Goal: Check status: Check status

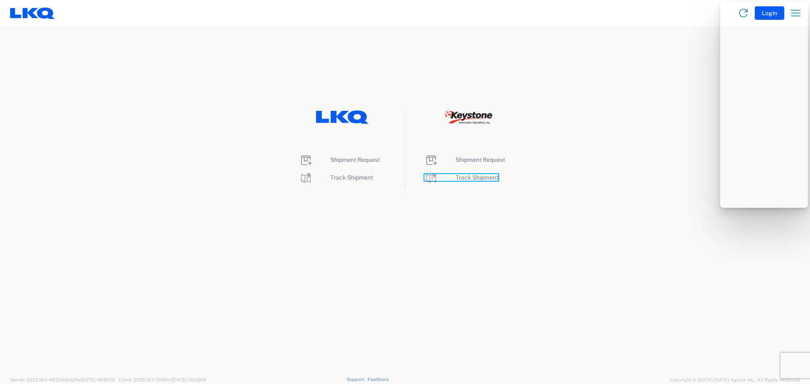
click at [470, 177] on span "Track Shipment" at bounding box center [477, 177] width 43 height 7
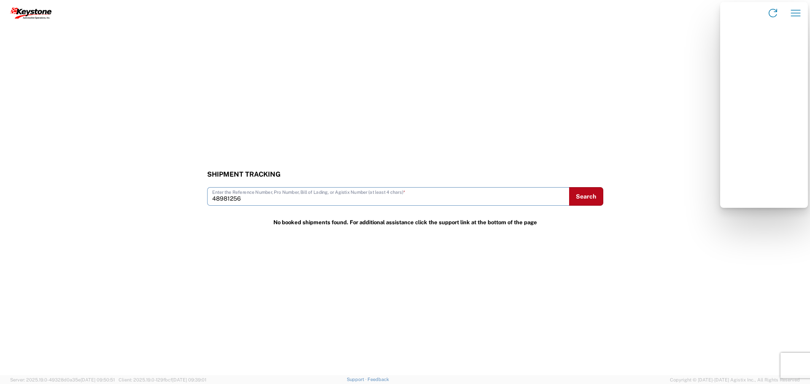
click at [400, 192] on input "48981256" at bounding box center [388, 196] width 352 height 15
click at [443, 199] on input "8235526" at bounding box center [388, 196] width 352 height 15
click at [435, 203] on input "8235526" at bounding box center [388, 196] width 352 height 15
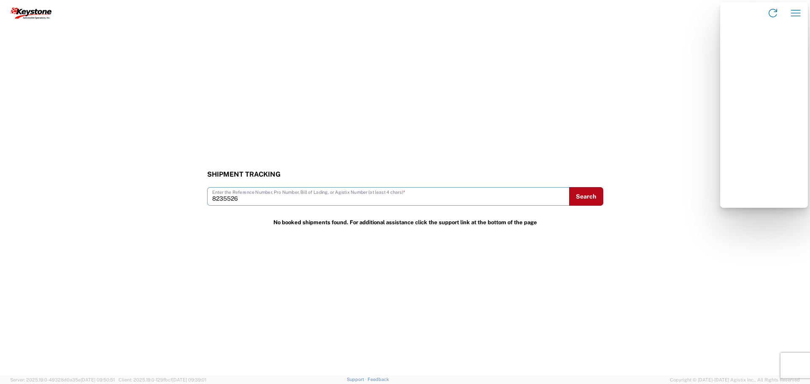
click at [435, 203] on input "8235526" at bounding box center [388, 196] width 352 height 15
type input "48981256"
